Goal: Navigation & Orientation: Find specific page/section

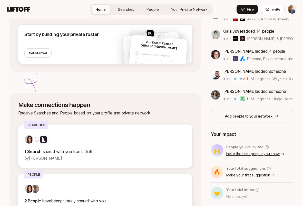
scroll to position [152, 0]
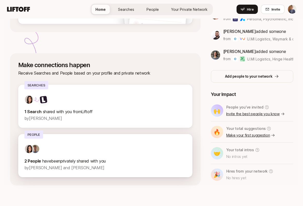
click at [75, 158] on p "2 People have been privately shared with you" at bounding box center [105, 160] width 162 height 7
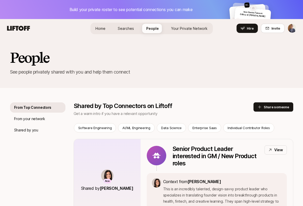
click at [127, 30] on span "Searches" at bounding box center [126, 28] width 16 height 4
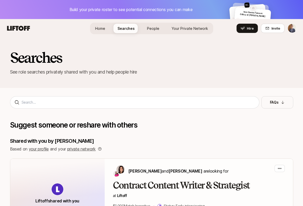
click at [24, 26] on icon at bounding box center [18, 28] width 23 height 5
